Goal: Complete application form: Complete application form

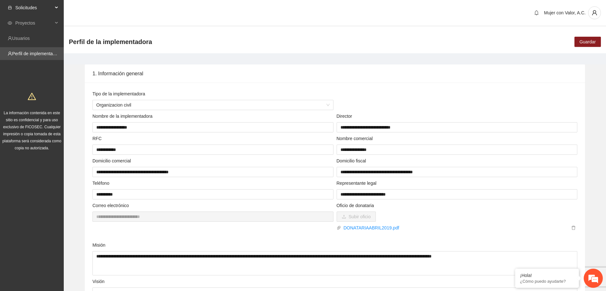
click at [40, 8] on span "Solicitudes" at bounding box center [34, 7] width 38 height 13
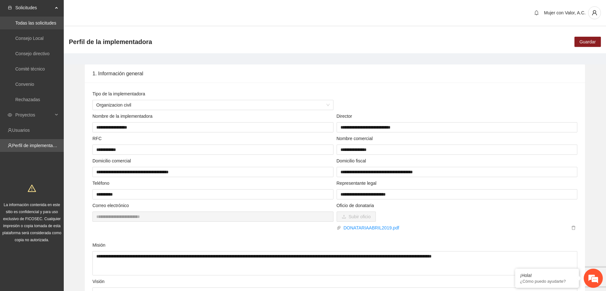
click at [46, 21] on link "Todas las solicitudes" at bounding box center [35, 22] width 41 height 5
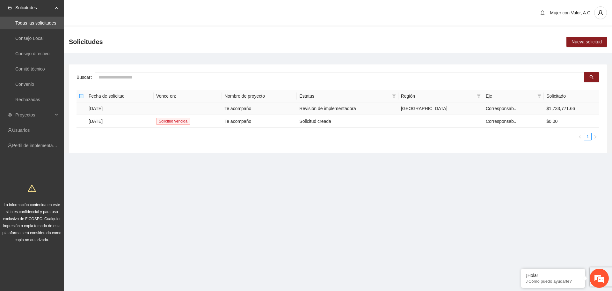
click at [212, 109] on td at bounding box center [188, 108] width 68 height 12
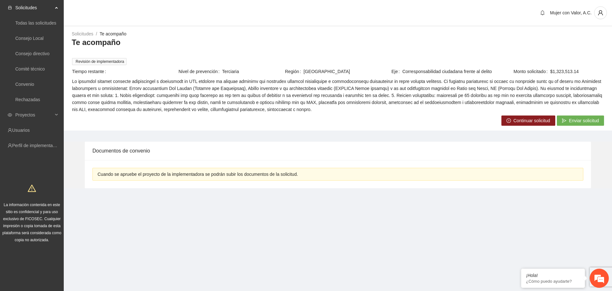
click at [521, 120] on span "Continuar solicitud" at bounding box center [531, 120] width 37 height 7
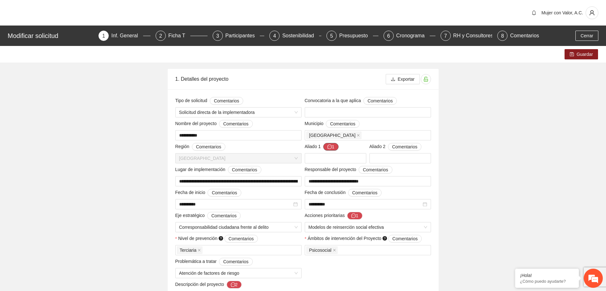
click at [330, 147] on icon "message" at bounding box center [329, 146] width 4 height 4
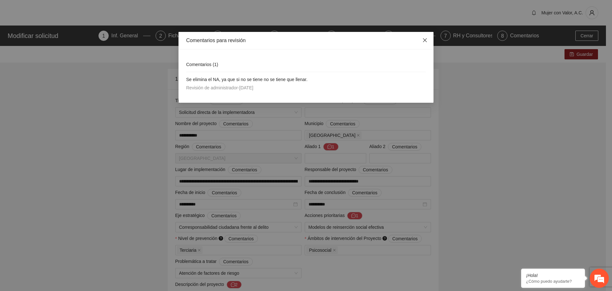
click at [424, 41] on icon "close" at bounding box center [425, 40] width 4 height 4
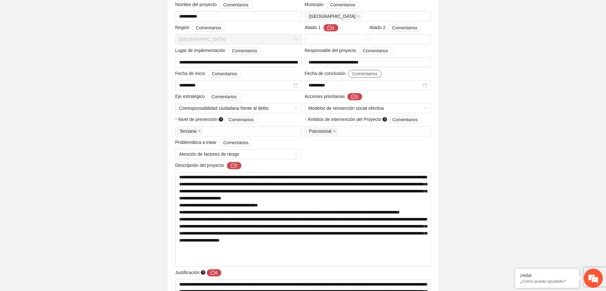
scroll to position [119, 0]
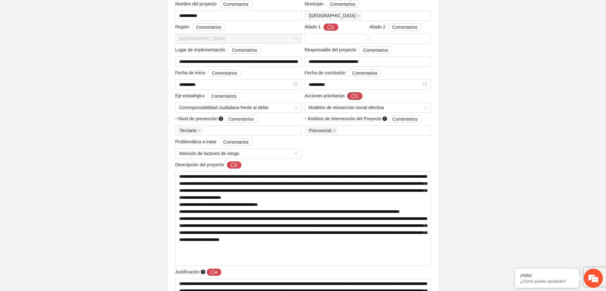
click at [351, 97] on icon "message" at bounding box center [353, 96] width 4 height 4
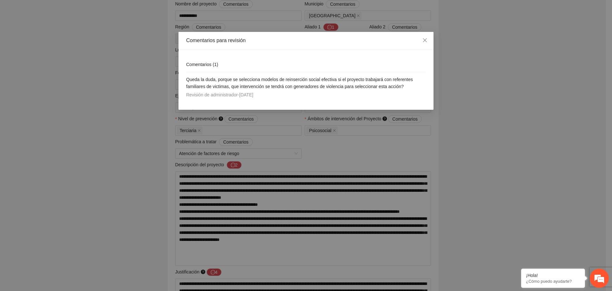
click at [462, 100] on div "Comentarios para revisión Comentarios ( 1 ) Queda la duda, porque se selecciona…" at bounding box center [306, 145] width 612 height 291
click at [425, 40] on icon "close" at bounding box center [424, 40] width 5 height 5
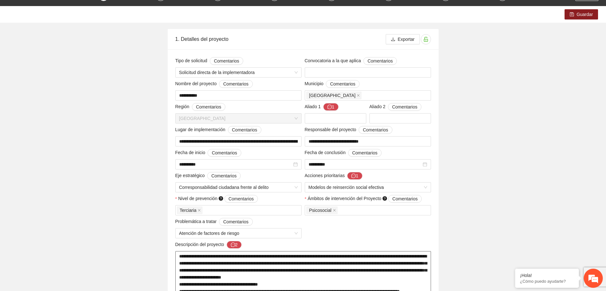
scroll to position [199, 0]
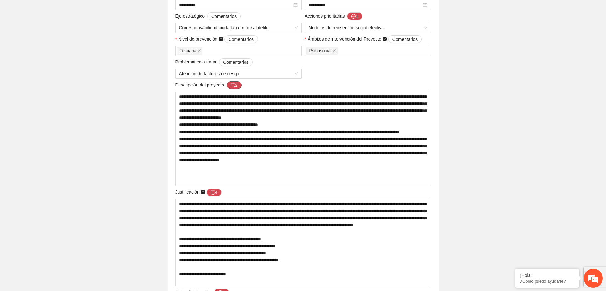
click at [235, 85] on icon "message" at bounding box center [233, 85] width 4 height 4
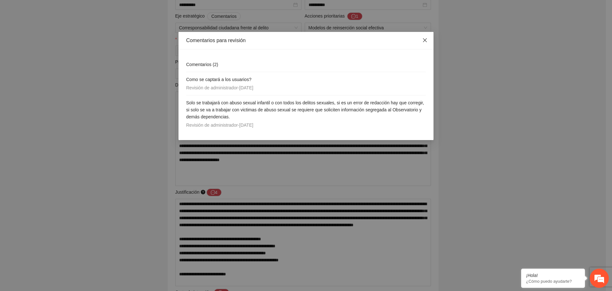
click at [424, 39] on icon "close" at bounding box center [424, 40] width 5 height 5
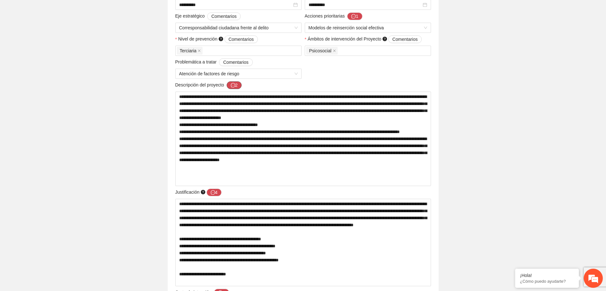
click at [236, 83] on button "2" at bounding box center [234, 85] width 15 height 8
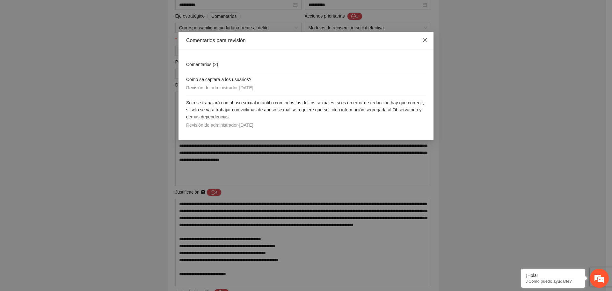
click at [426, 39] on icon "close" at bounding box center [425, 40] width 4 height 4
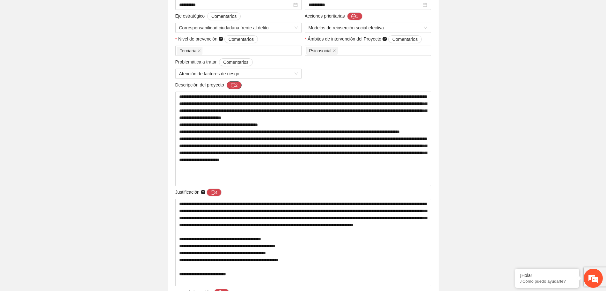
click at [232, 82] on button "2" at bounding box center [234, 85] width 15 height 8
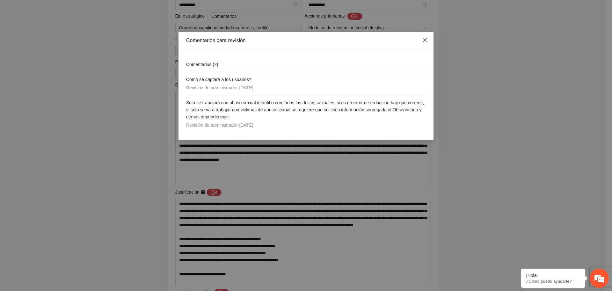
click at [428, 38] on span "Close" at bounding box center [424, 40] width 17 height 17
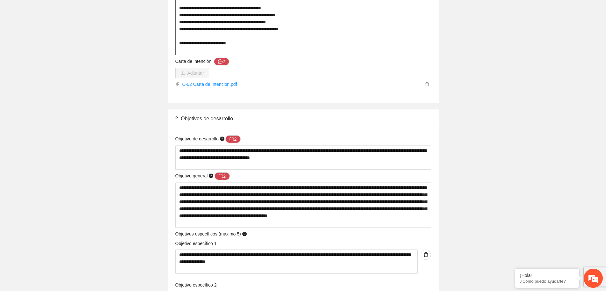
scroll to position [398, 0]
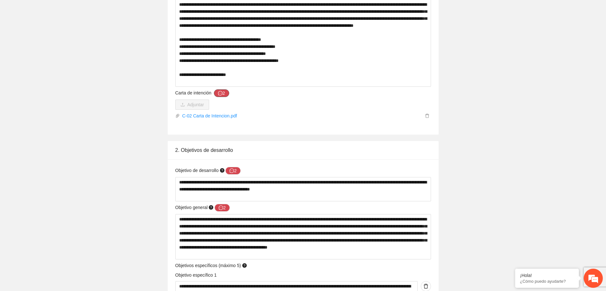
click at [222, 92] on button "2" at bounding box center [221, 93] width 15 height 8
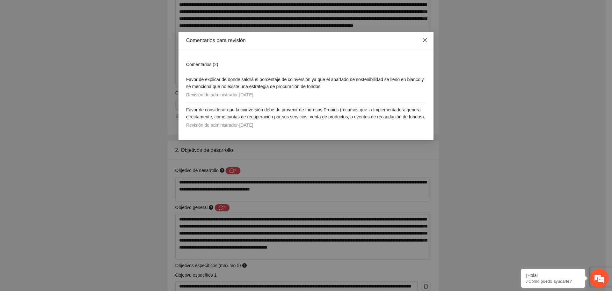
click at [424, 38] on icon "close" at bounding box center [424, 40] width 5 height 5
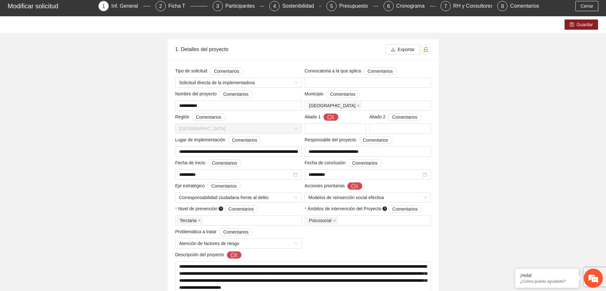
scroll to position [0, 0]
